Goal: Task Accomplishment & Management: Complete application form

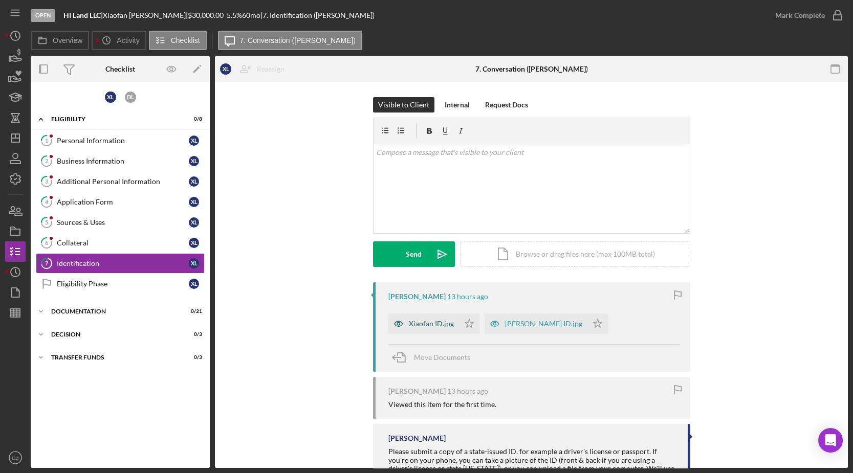
click at [428, 333] on div "Xiaofan ID.jpg" at bounding box center [423, 324] width 71 height 20
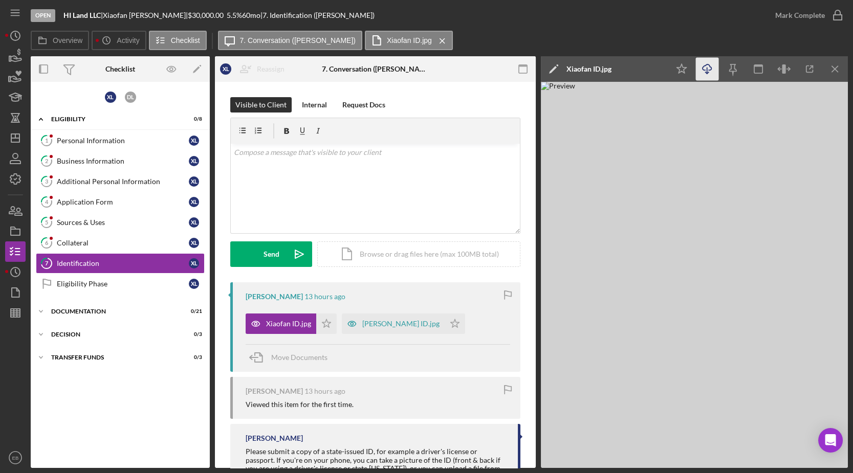
click at [707, 74] on icon "Icon/Download" at bounding box center [707, 69] width 23 height 23
click at [380, 324] on div "[PERSON_NAME] ID.jpg" at bounding box center [400, 324] width 77 height 8
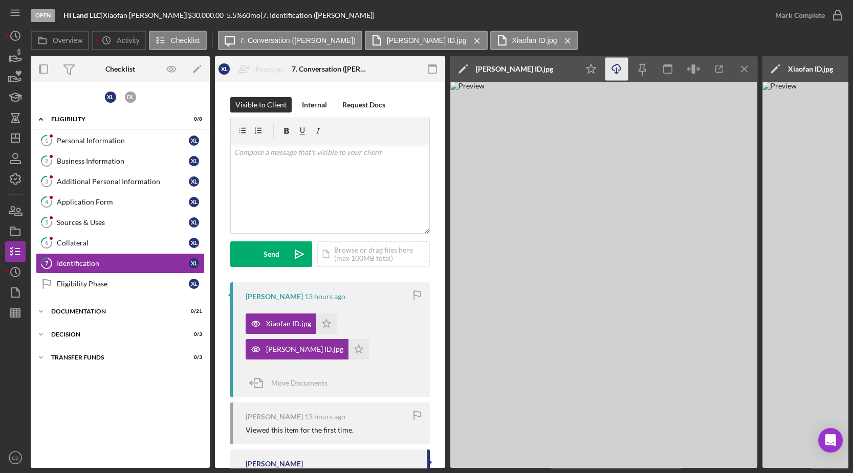
click at [618, 70] on icon "button" at bounding box center [616, 67] width 9 height 6
click at [322, 321] on icon "Icon/Star" at bounding box center [326, 324] width 20 height 20
click at [839, 17] on icon "button" at bounding box center [838, 16] width 26 height 26
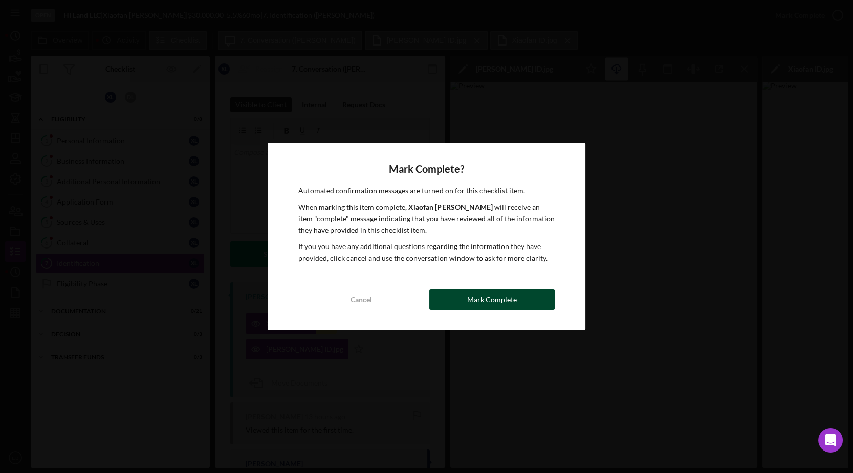
click at [463, 305] on button "Mark Complete" at bounding box center [491, 300] width 125 height 20
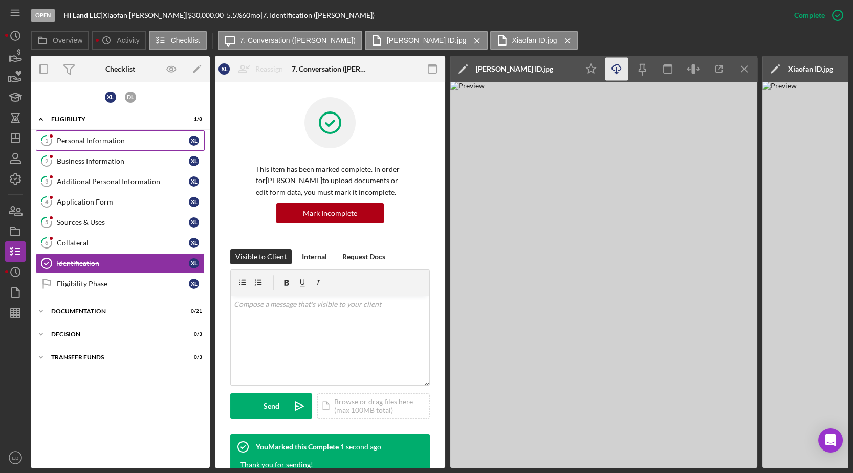
click at [77, 144] on link "1 Personal Information X L" at bounding box center [120, 140] width 169 height 20
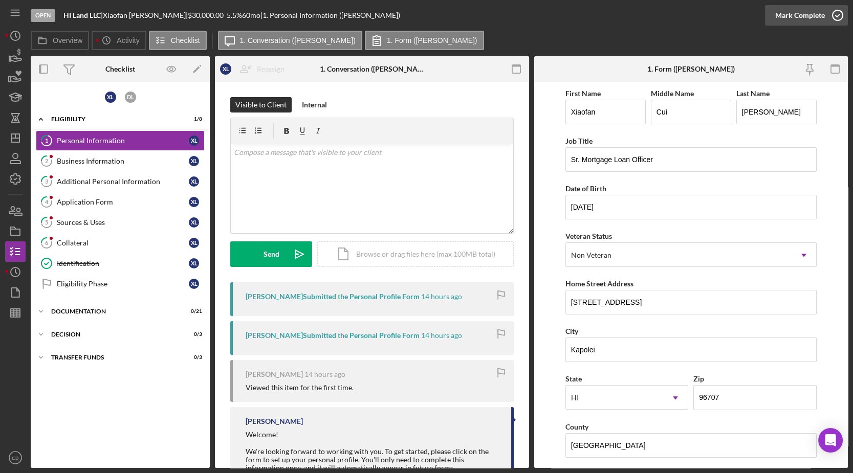
click at [838, 19] on circle "button" at bounding box center [837, 15] width 10 height 10
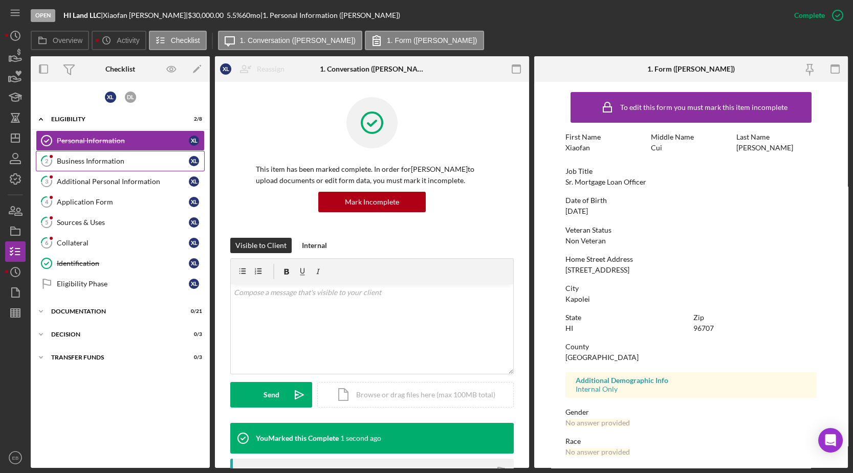
click at [121, 159] on div "Business Information" at bounding box center [123, 161] width 132 height 8
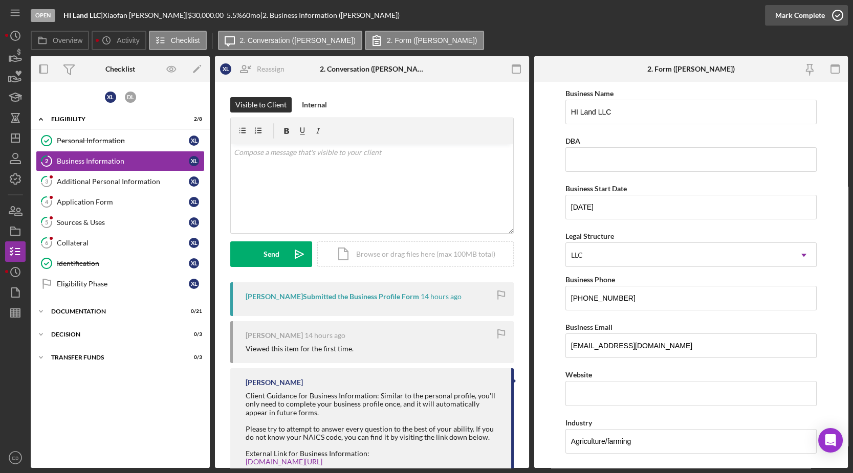
click at [840, 18] on icon "button" at bounding box center [838, 16] width 26 height 26
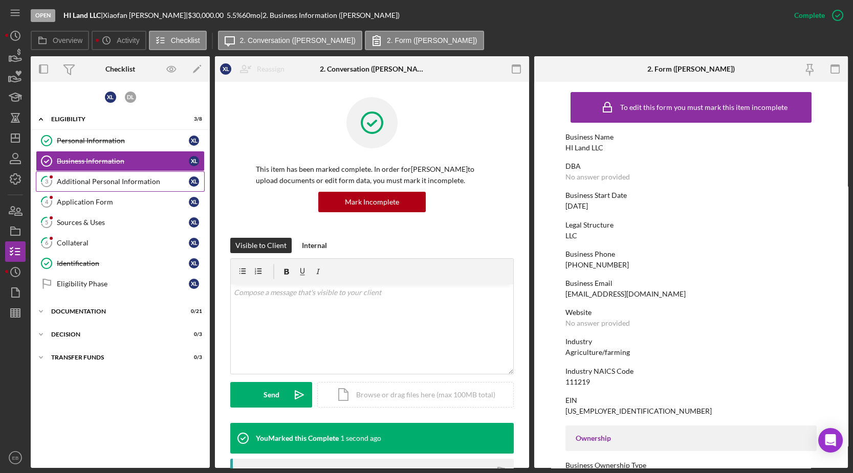
click at [115, 184] on link "3 Additional Personal Information X L" at bounding box center [120, 181] width 169 height 20
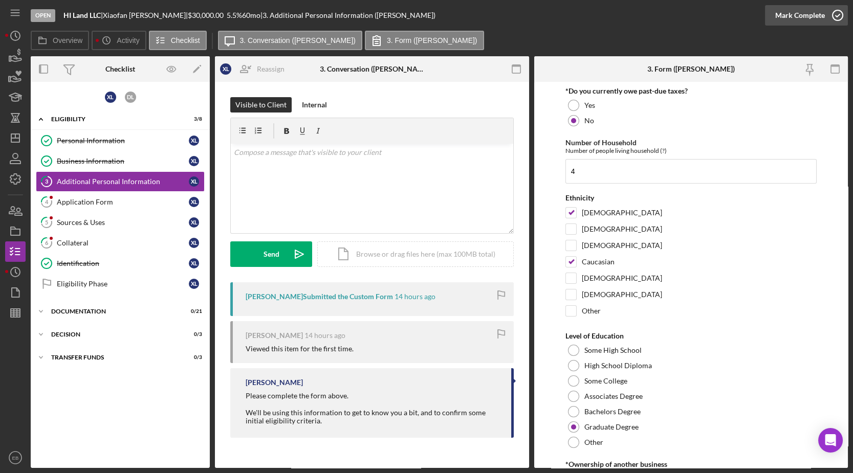
click at [839, 12] on icon "button" at bounding box center [838, 16] width 26 height 26
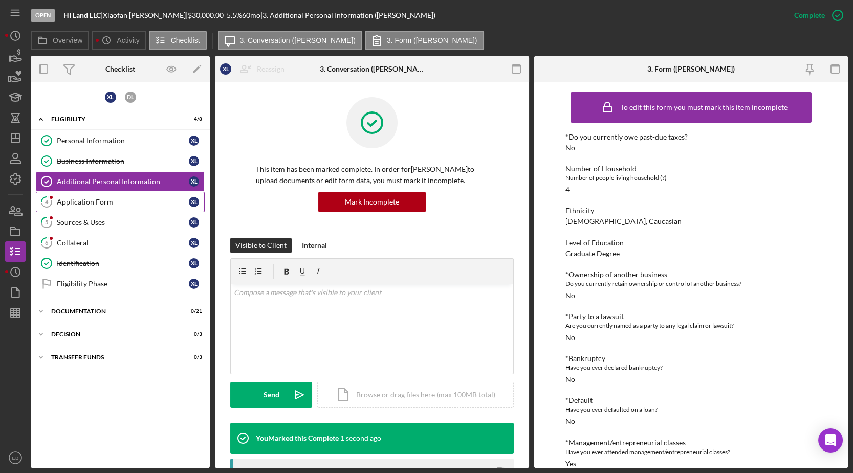
click at [101, 204] on div "Application Form" at bounding box center [123, 202] width 132 height 8
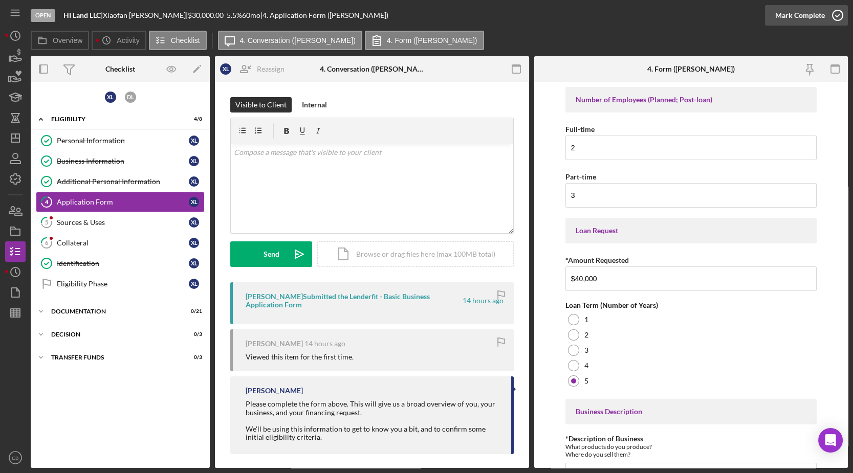
click at [837, 14] on icon "button" at bounding box center [838, 16] width 26 height 26
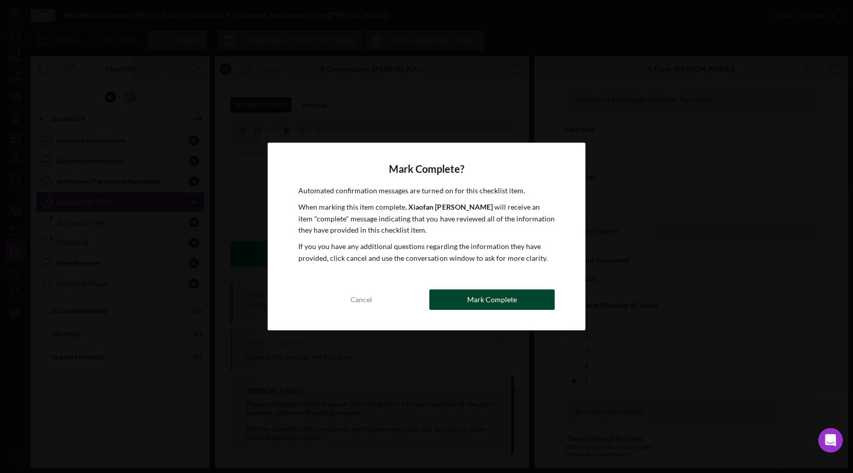
click at [508, 295] on div "Mark Complete" at bounding box center [492, 300] width 50 height 20
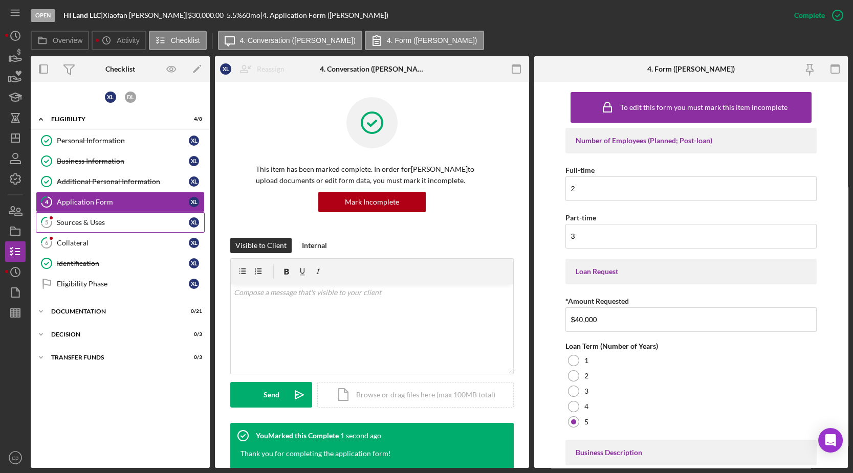
click at [129, 226] on link "5 Sources & Uses X L" at bounding box center [120, 222] width 169 height 20
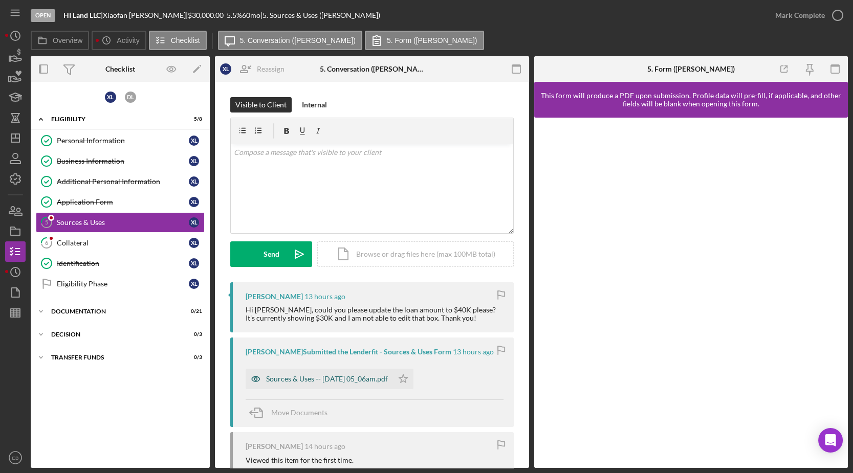
click at [350, 381] on div "Sources & Uses -- [DATE] 05_06am.pdf" at bounding box center [327, 379] width 122 height 8
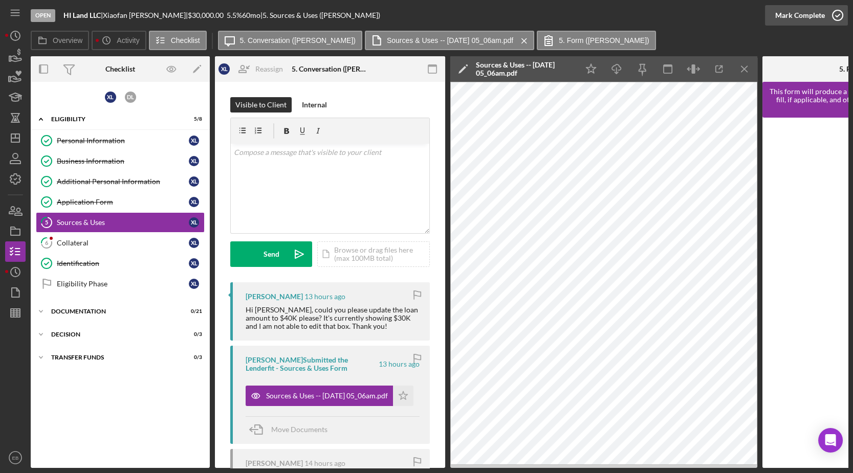
click at [837, 14] on icon "button" at bounding box center [838, 16] width 26 height 26
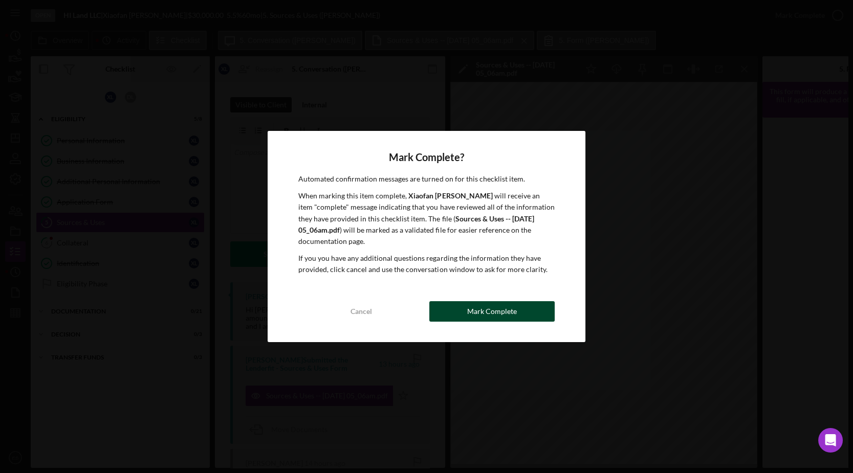
click at [528, 316] on button "Mark Complete" at bounding box center [491, 311] width 125 height 20
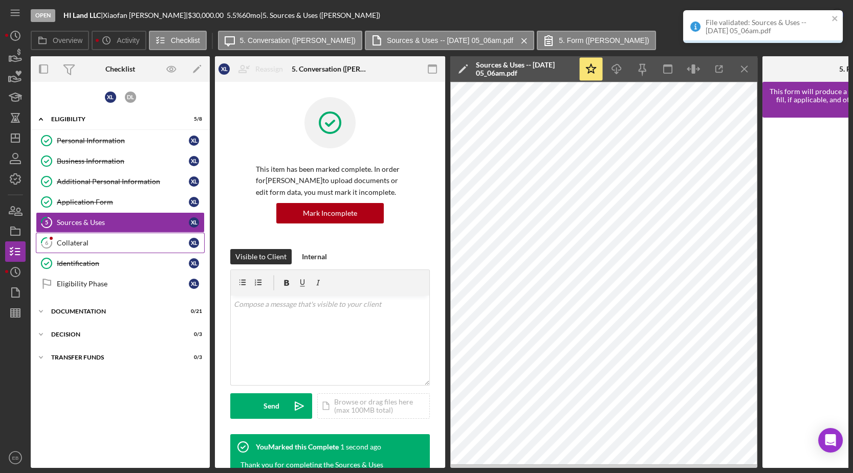
click at [82, 247] on link "6 Collateral X L" at bounding box center [120, 243] width 169 height 20
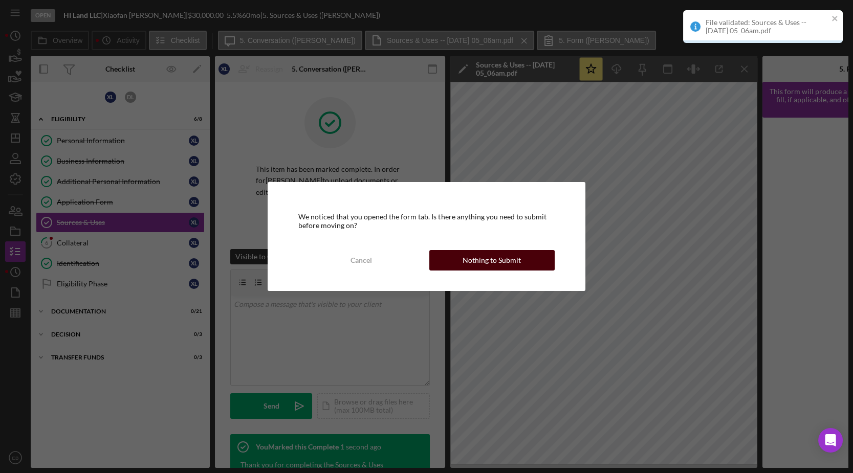
click at [454, 256] on button "Nothing to Submit" at bounding box center [491, 260] width 125 height 20
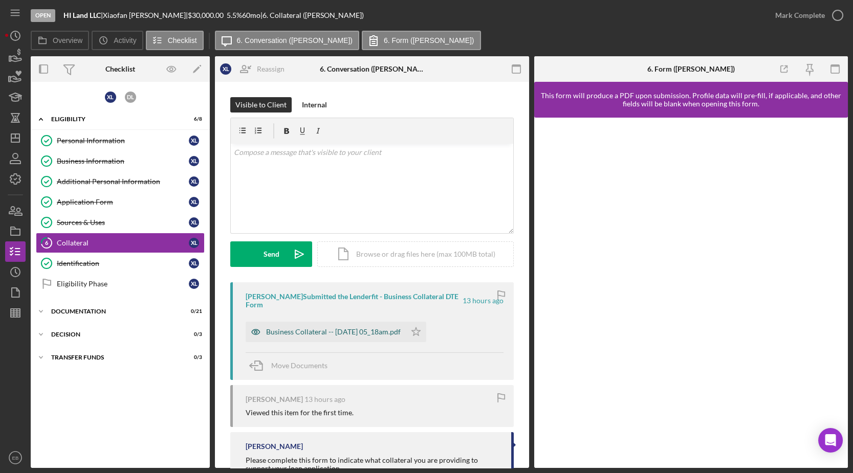
click at [321, 336] on div "Business Collateral -- [DATE] 05_18am.pdf" at bounding box center [326, 332] width 160 height 20
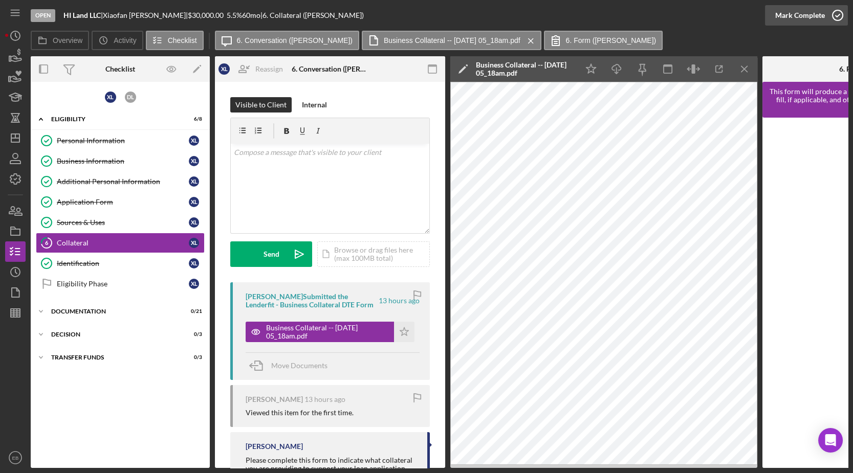
click at [832, 17] on icon "button" at bounding box center [838, 16] width 26 height 26
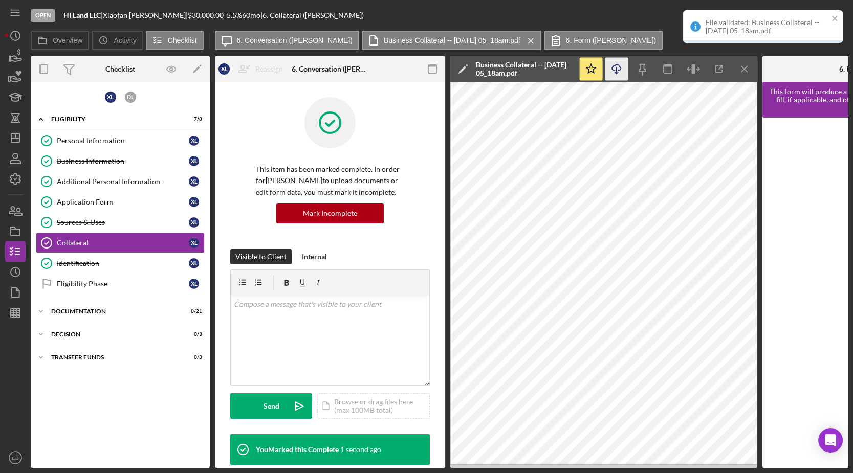
click at [615, 72] on icon "Icon/Download" at bounding box center [616, 69] width 23 height 23
click at [99, 311] on div "Documentation" at bounding box center [124, 311] width 146 height 6
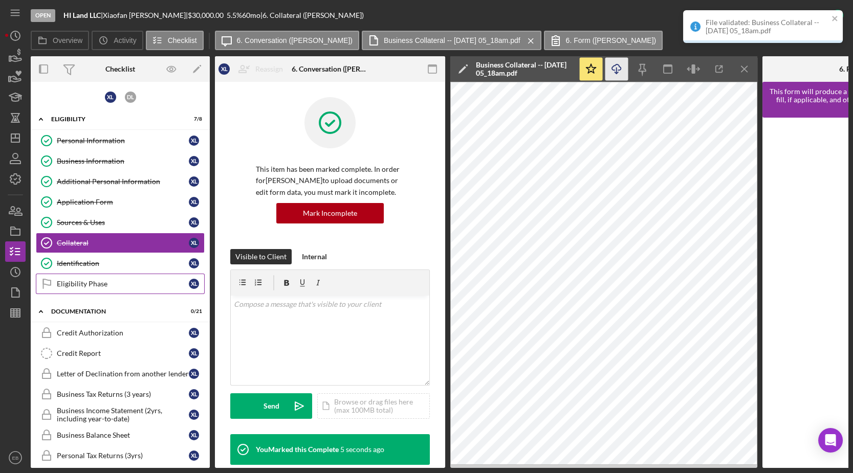
click at [101, 284] on div "Eligibility Phase" at bounding box center [123, 284] width 132 height 8
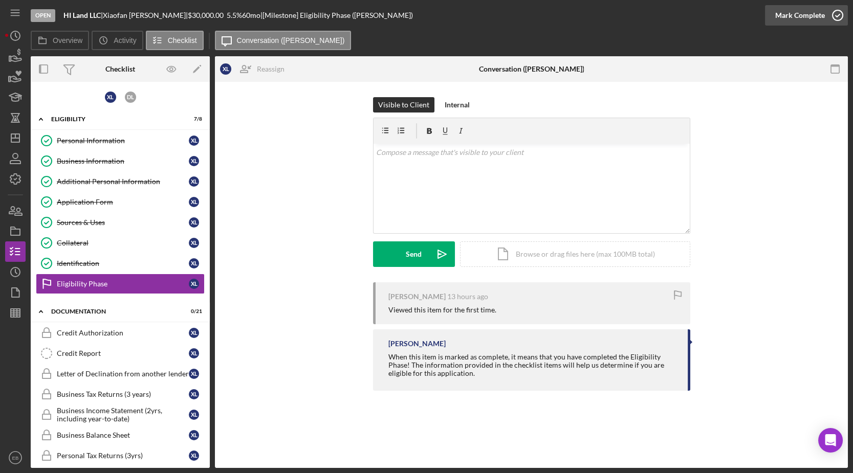
click at [832, 18] on icon "button" at bounding box center [838, 16] width 26 height 26
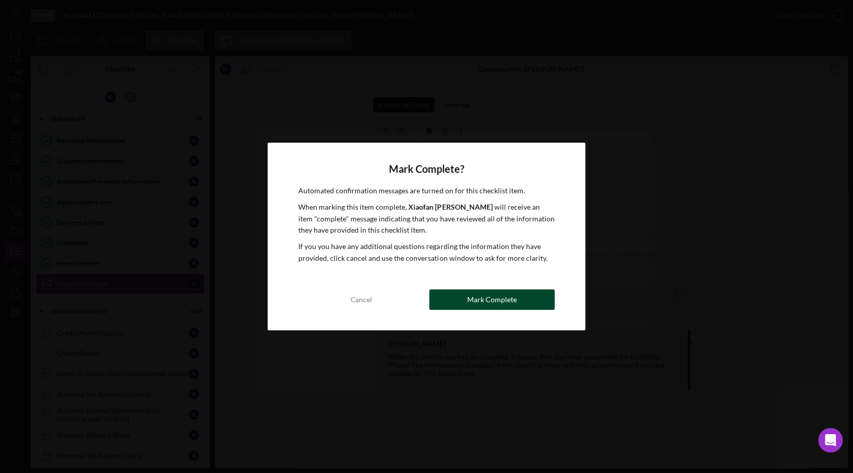
click at [514, 300] on div "Mark Complete" at bounding box center [492, 300] width 50 height 20
